Goal: Information Seeking & Learning: Learn about a topic

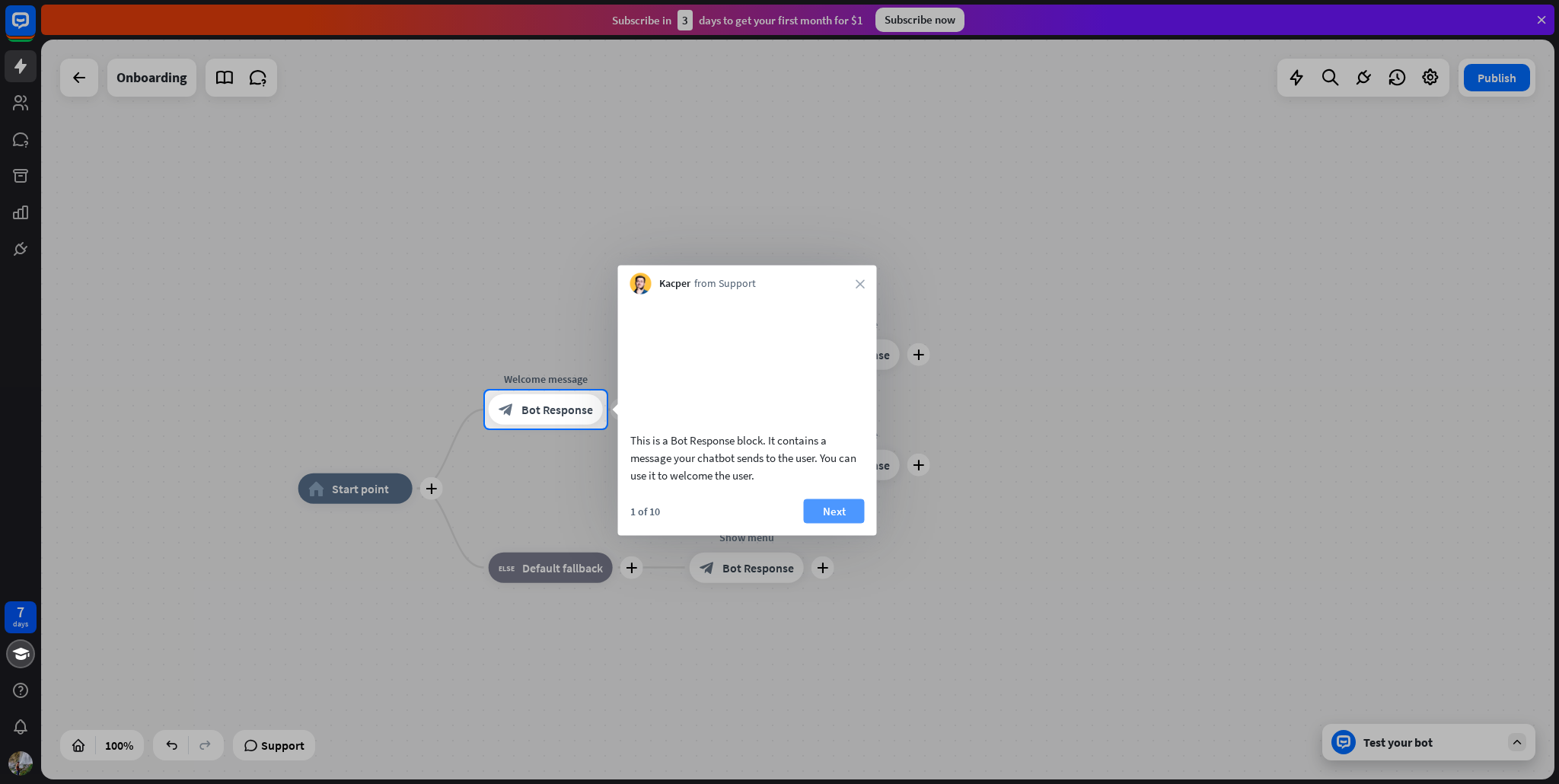
click at [826, 523] on button "Next" at bounding box center [834, 510] width 61 height 24
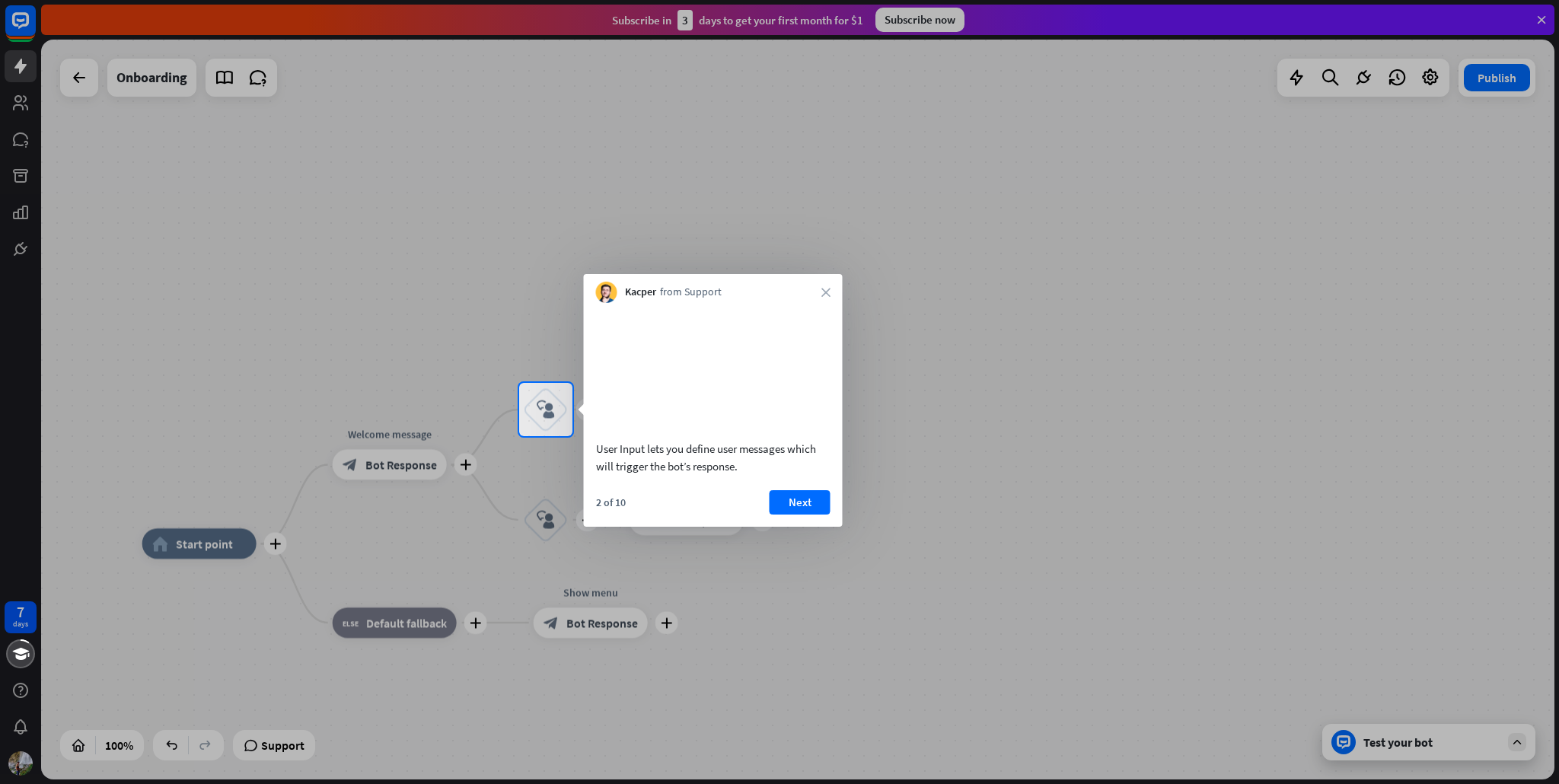
click at [806, 507] on div "User Input lets you define user messages which will trigger the bot’s response.…" at bounding box center [713, 415] width 258 height 224
click at [802, 515] on button "Next" at bounding box center [799, 502] width 61 height 24
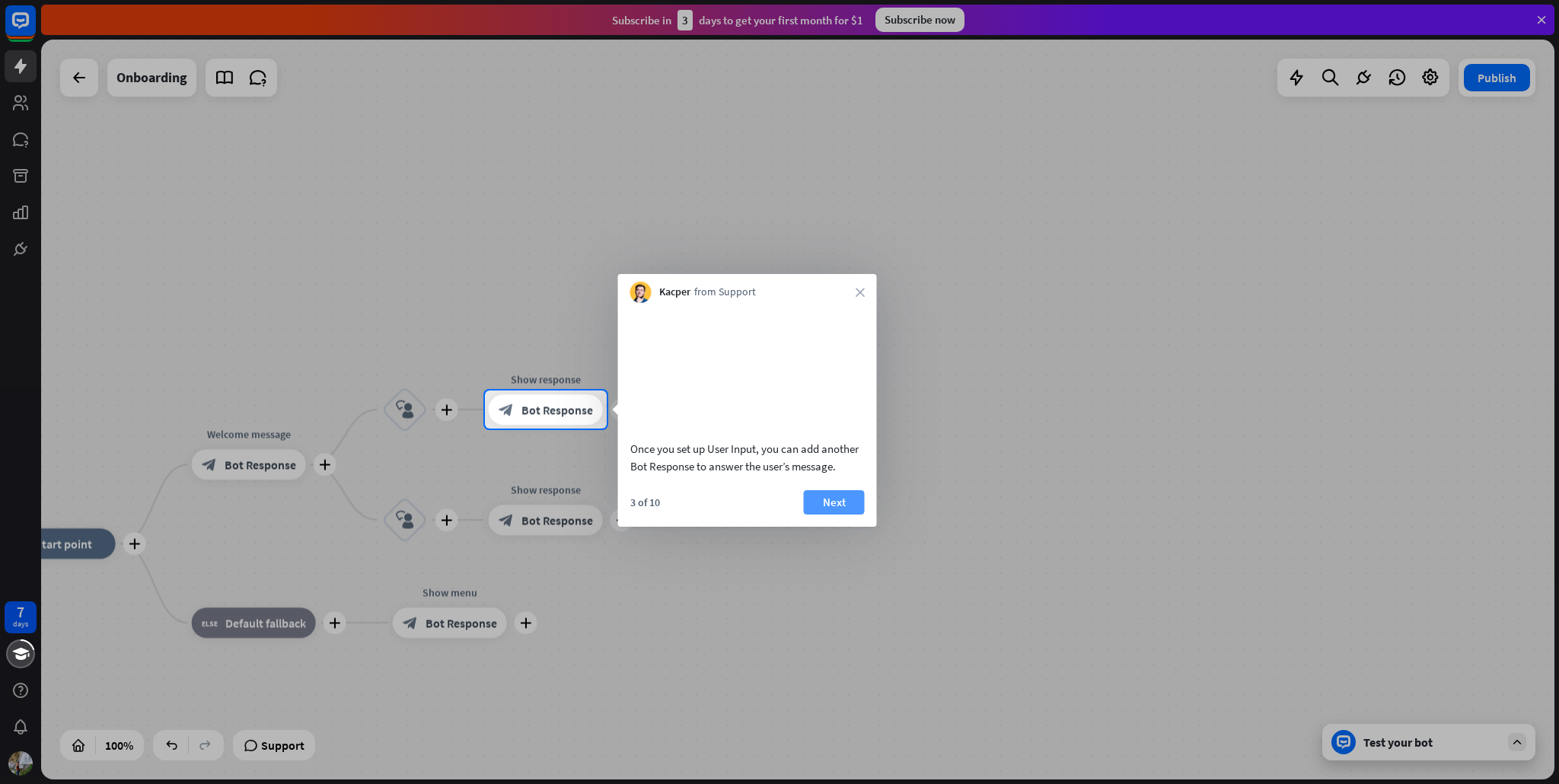
click at [831, 515] on button "Next" at bounding box center [834, 502] width 61 height 24
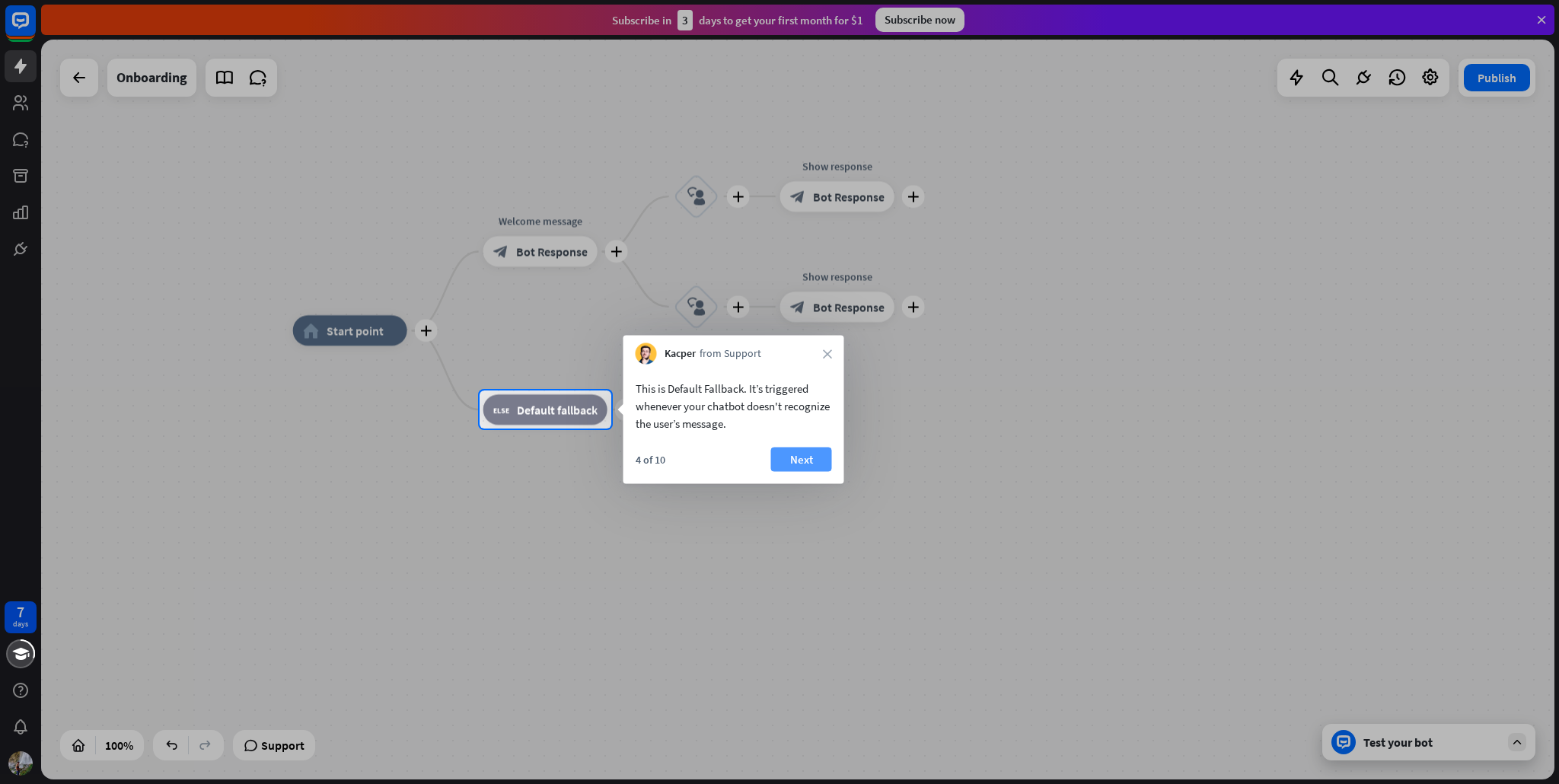
click at [807, 459] on button "Next" at bounding box center [801, 459] width 61 height 24
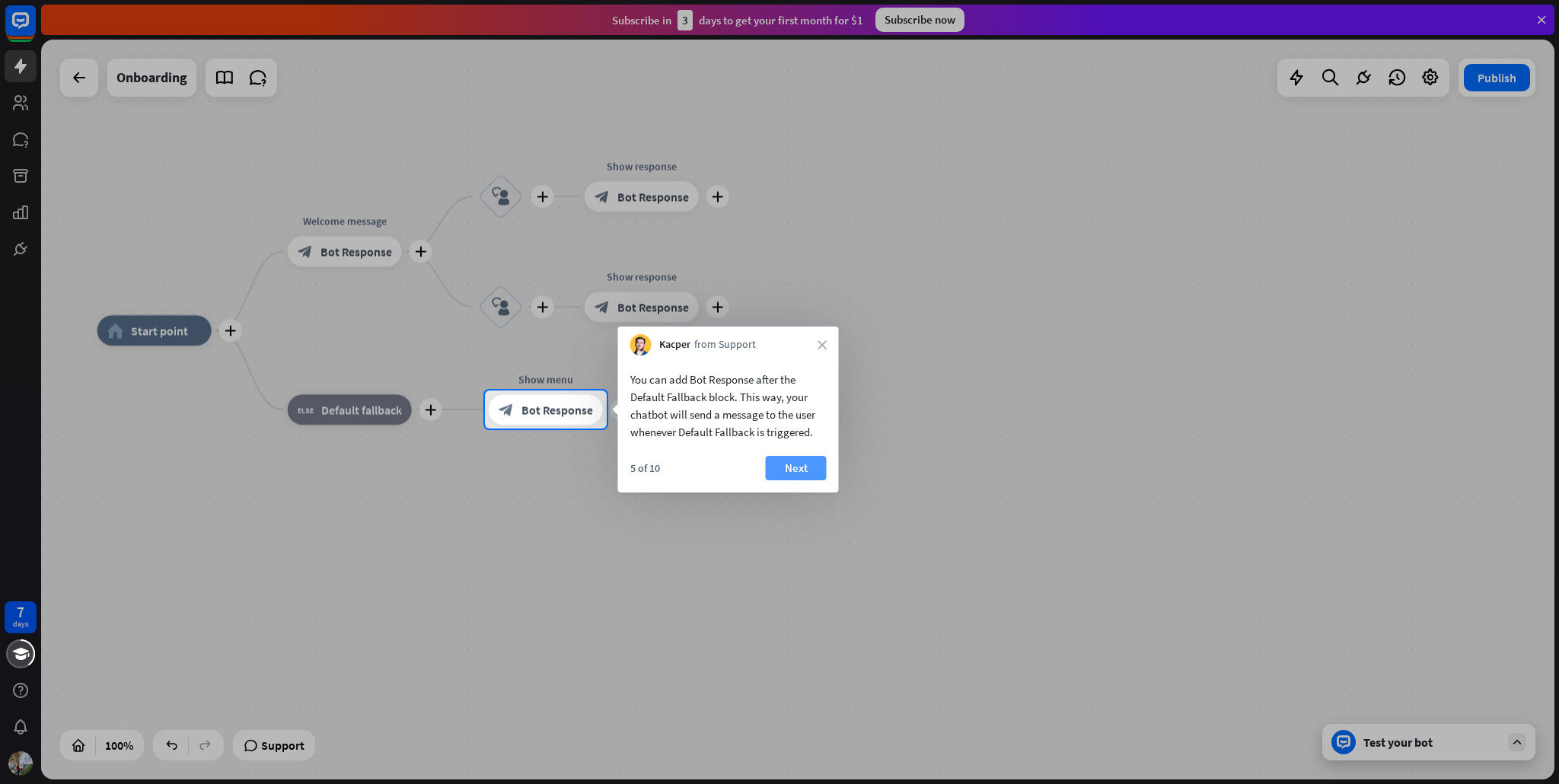
click at [802, 468] on button "Next" at bounding box center [796, 468] width 61 height 24
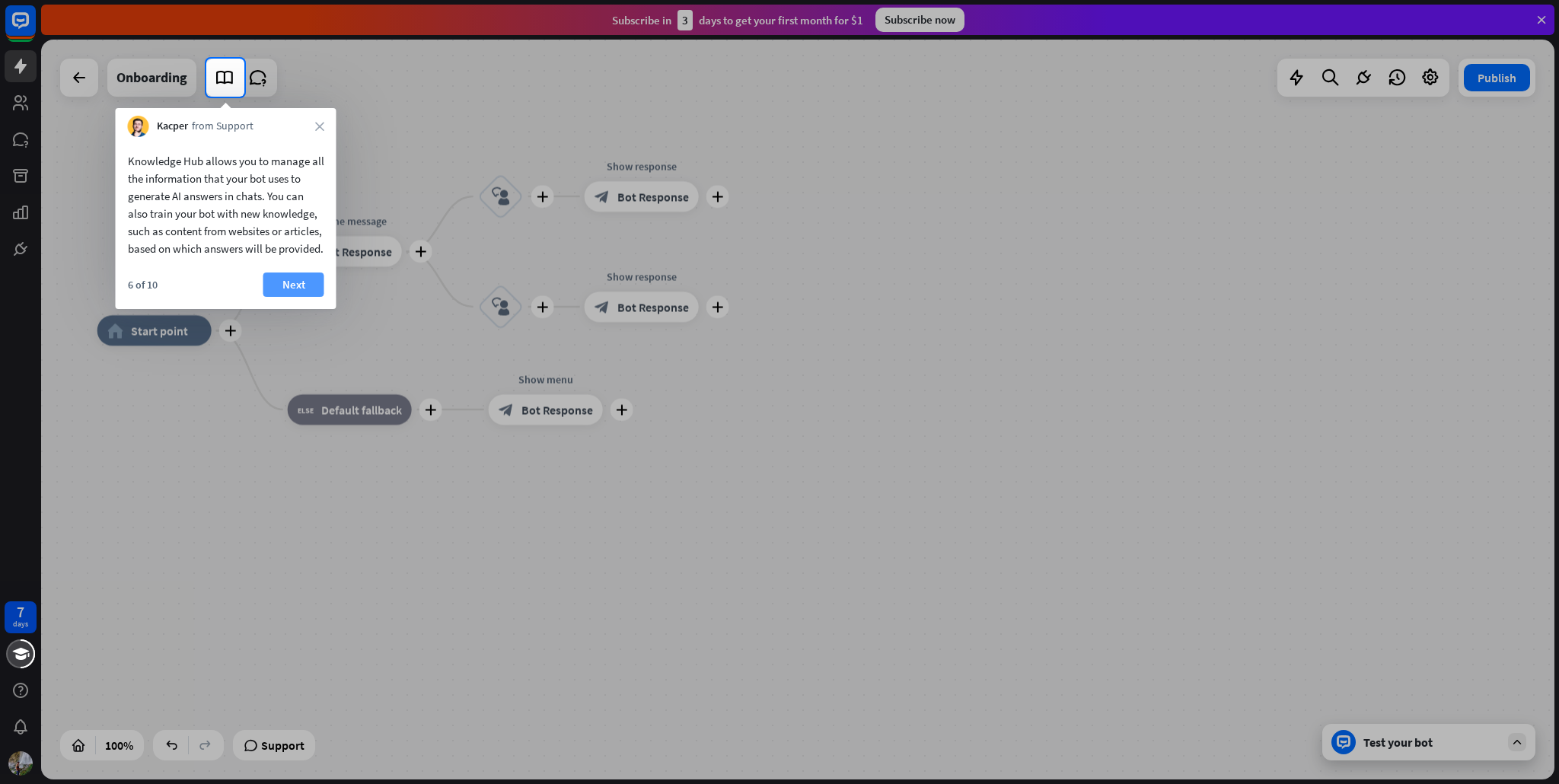
click at [297, 293] on button "Next" at bounding box center [294, 285] width 61 height 24
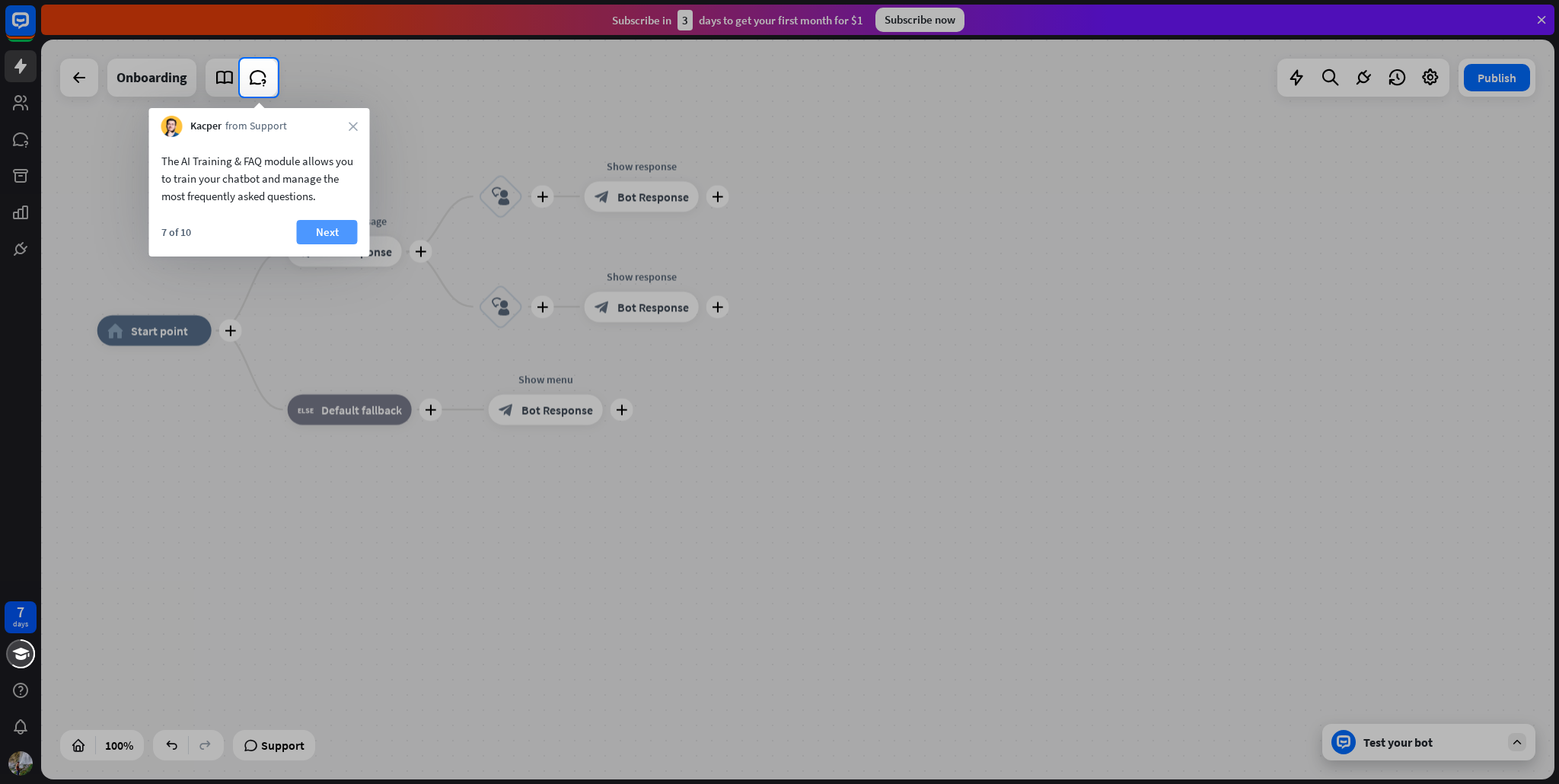
click at [336, 232] on button "Next" at bounding box center [327, 232] width 61 height 24
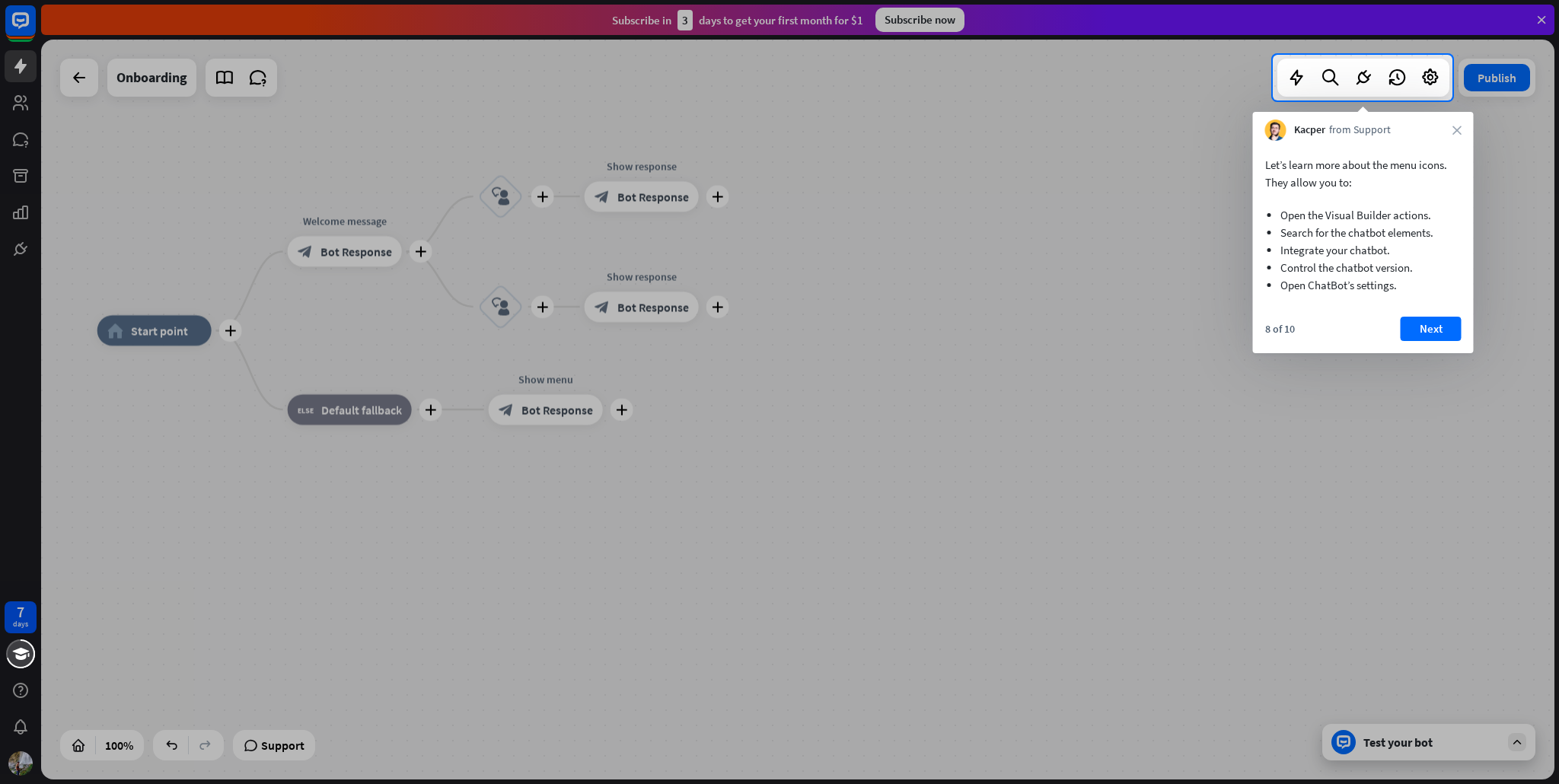
click at [925, 284] on div at bounding box center [780, 442] width 1559 height 684
click at [1456, 131] on icon "close" at bounding box center [1457, 130] width 9 height 9
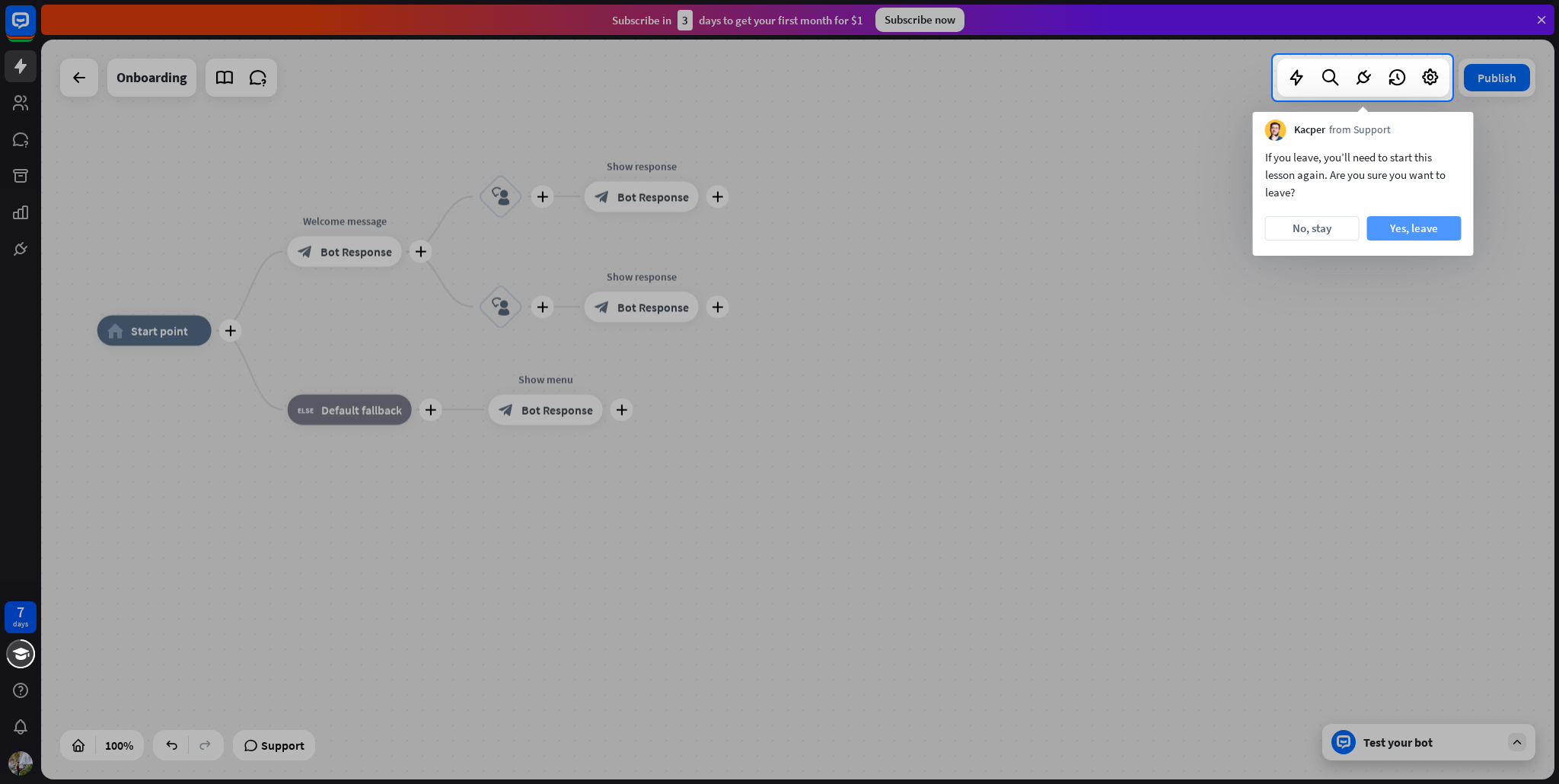
click at [1416, 228] on button "Yes, leave" at bounding box center [1414, 228] width 94 height 24
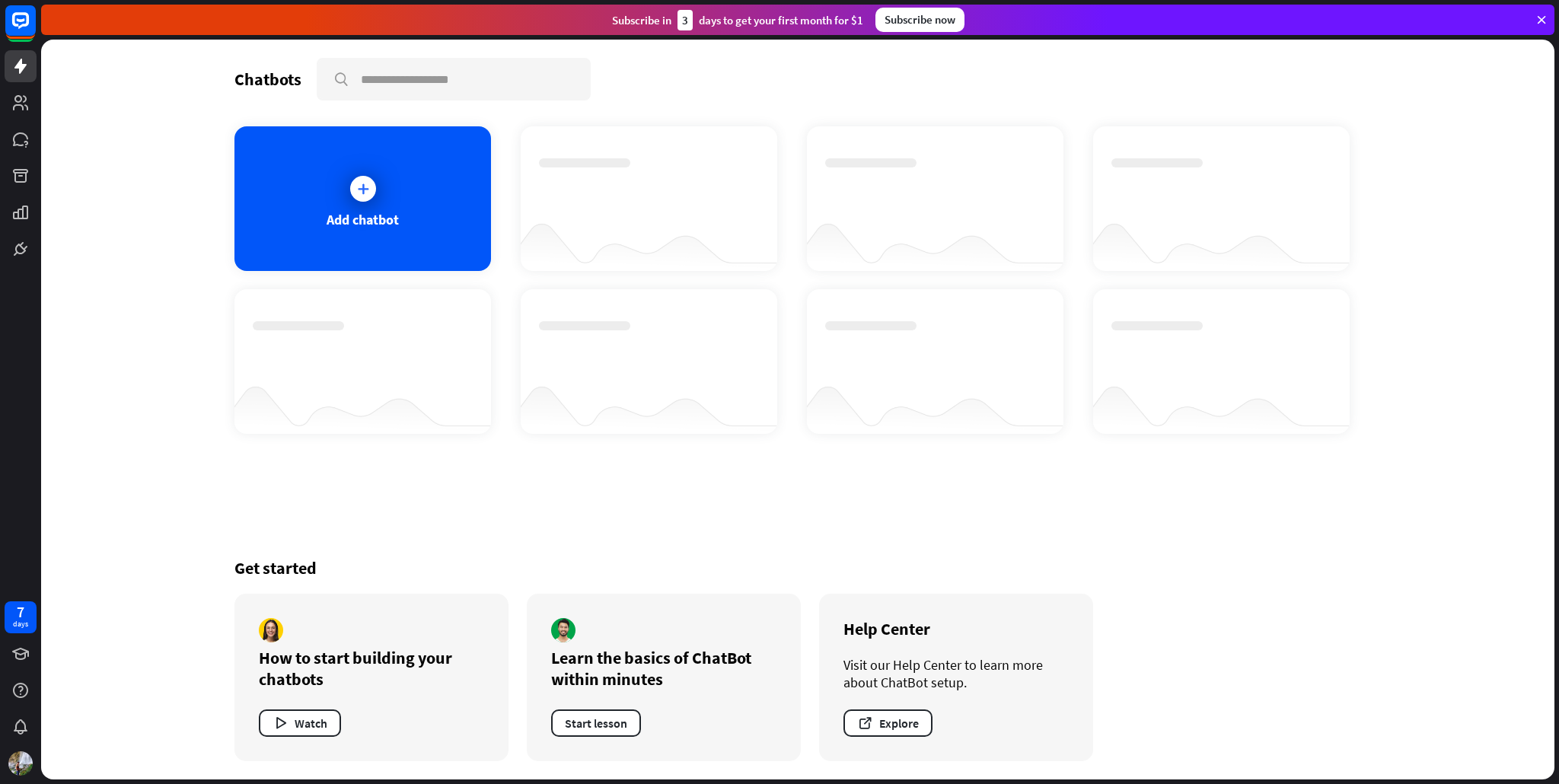
click at [1545, 20] on icon at bounding box center [1541, 19] width 14 height 14
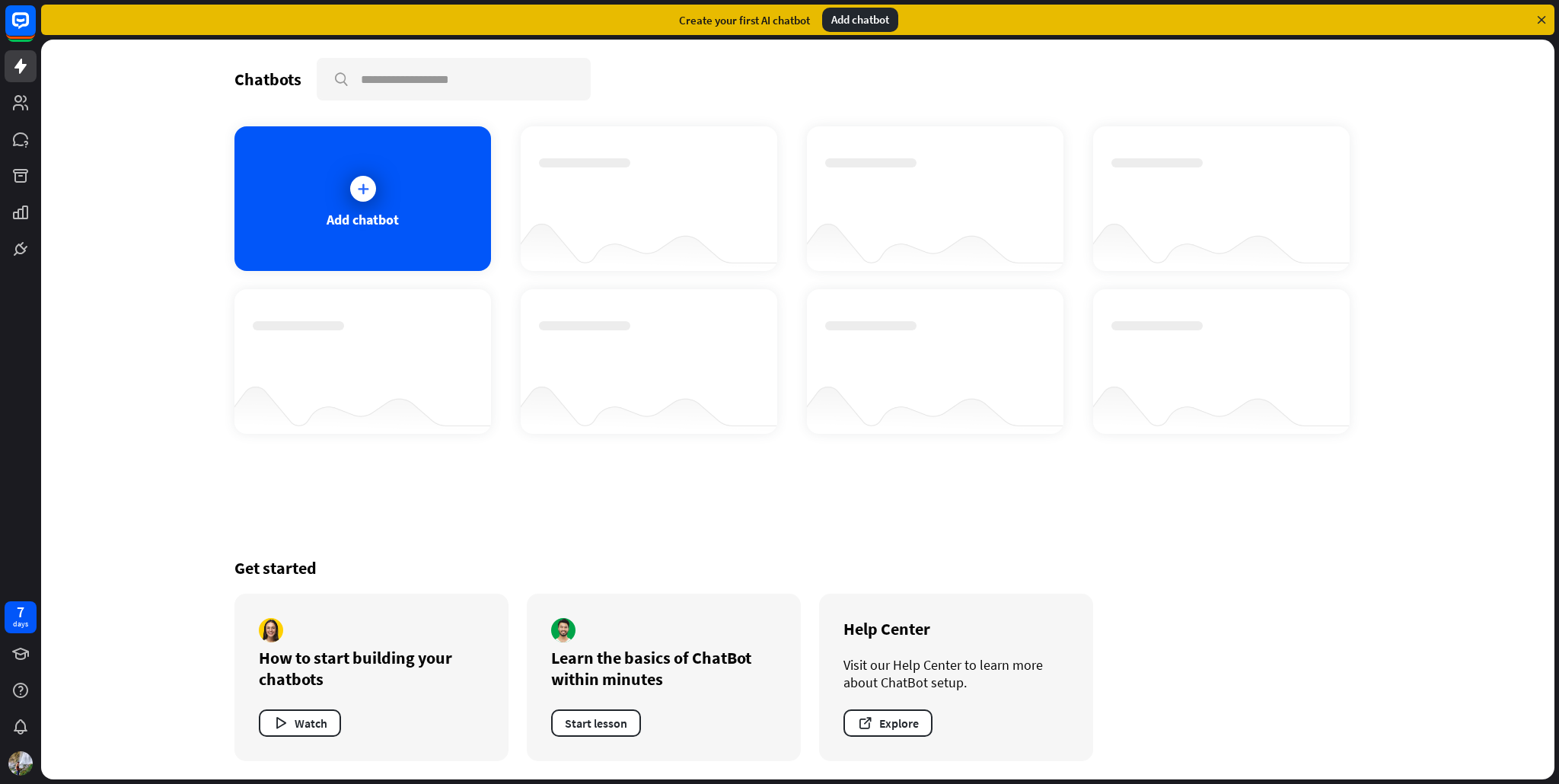
click at [936, 83] on div "Chatbots search" at bounding box center [798, 79] width 1126 height 42
click at [344, 182] on div at bounding box center [363, 189] width 38 height 38
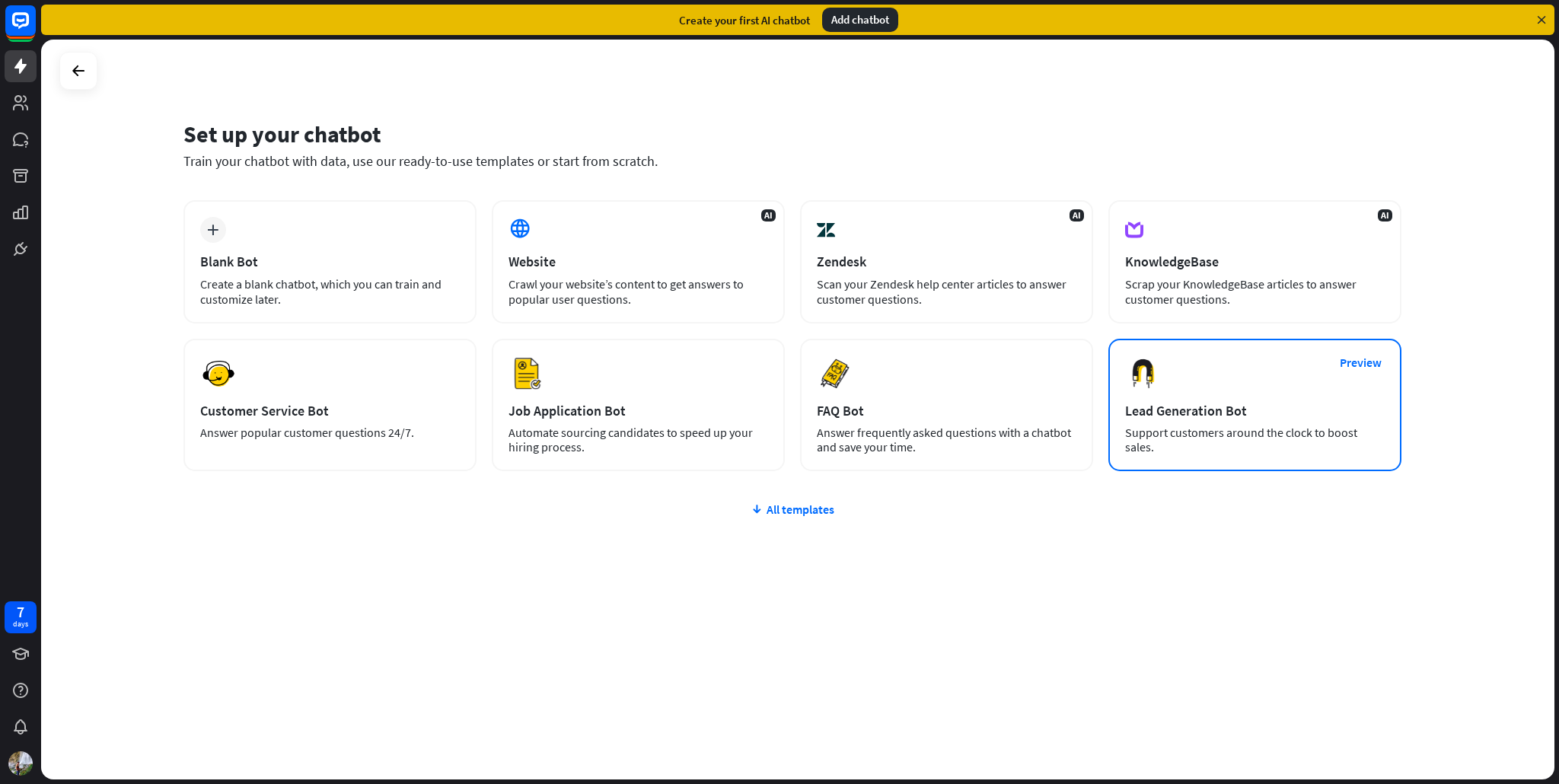
click at [1213, 379] on div "Preview Lead Generation Bot Support customers around the clock to boost sales." at bounding box center [1255, 405] width 293 height 133
